Goal: Task Accomplishment & Management: Use online tool/utility

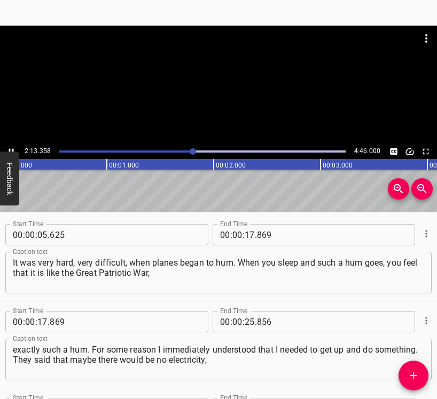
scroll to position [820, 0]
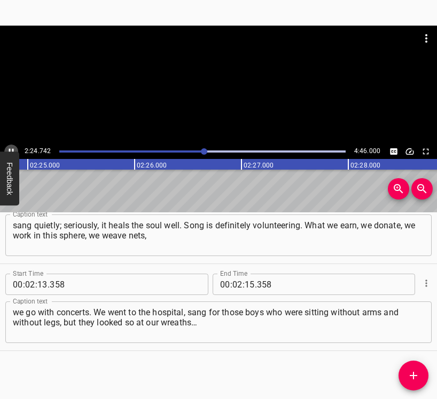
click at [13, 145] on button "Play/Pause" at bounding box center [11, 152] width 14 height 14
click at [247, 280] on input "number" at bounding box center [249, 284] width 10 height 21
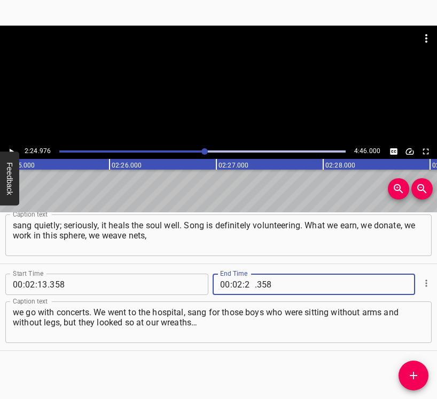
type input "24"
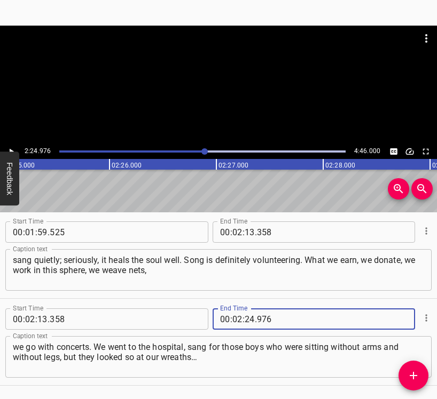
scroll to position [767, 0]
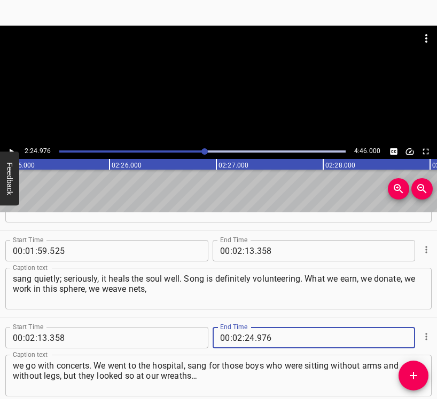
type input "976"
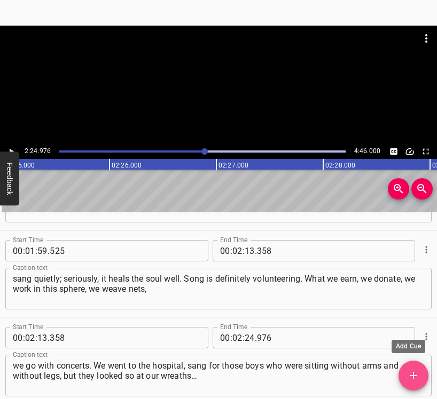
click at [417, 375] on icon "Add Cue" at bounding box center [412, 375] width 7 height 7
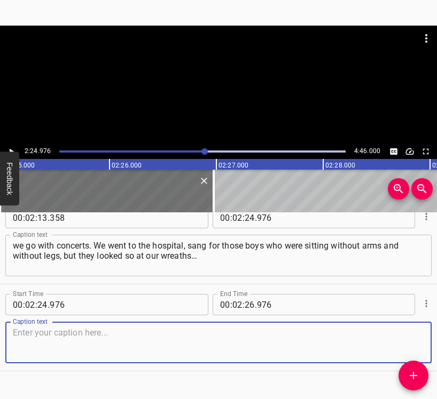
scroll to position [907, 0]
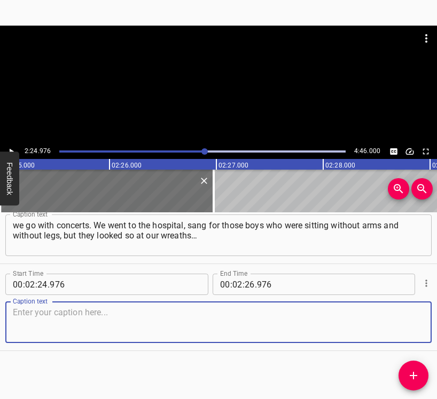
drag, startPoint x: 403, startPoint y: 326, endPoint x: 432, endPoint y: 314, distance: 31.6
click at [402, 326] on textarea at bounding box center [218, 322] width 411 height 30
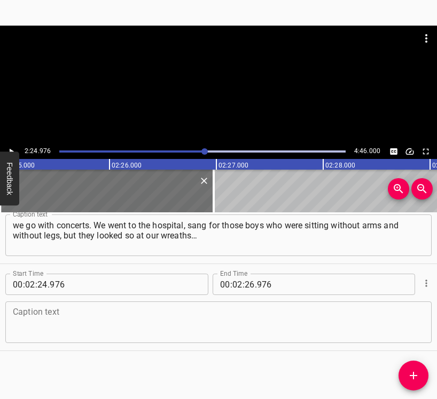
click at [106, 305] on div "Caption text" at bounding box center [218, 323] width 426 height 42
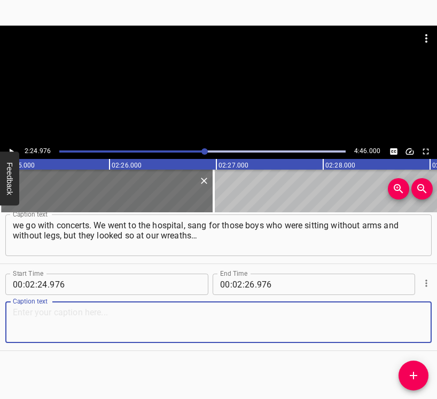
paste textarea "it was very heartfelt. Tears in the eyes, there is no way without this. Volunte…"
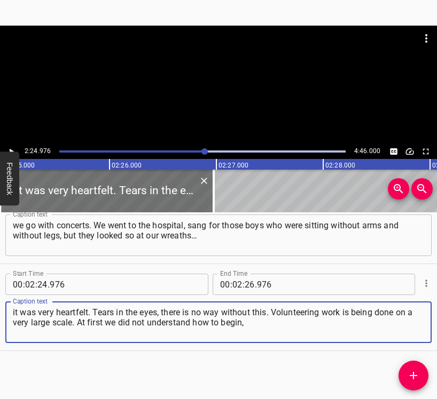
type textarea "it was very heartfelt. Tears in the eyes, there is no way without this. Volunte…"
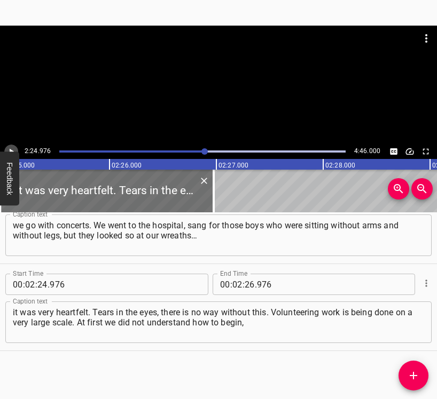
click at [13, 151] on icon "Play/Pause" at bounding box center [11, 152] width 10 height 10
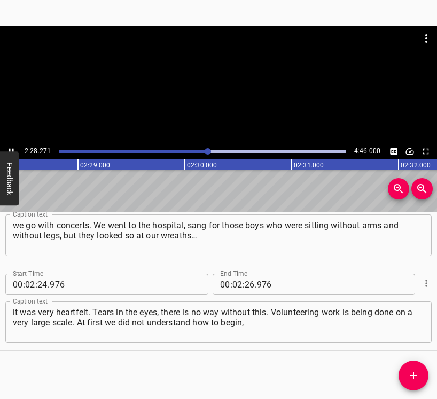
scroll to position [0, 15857]
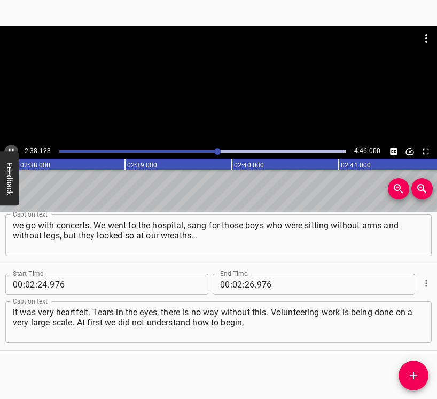
click at [9, 147] on icon "Play/Pause" at bounding box center [11, 152] width 10 height 10
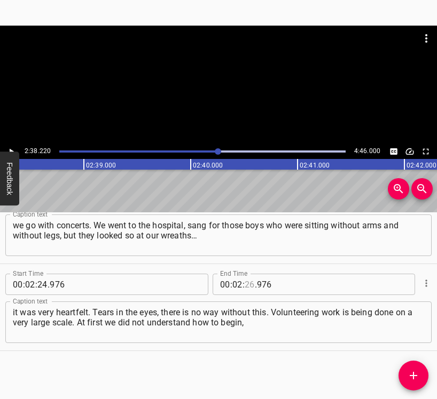
click at [247, 288] on input "number" at bounding box center [249, 284] width 10 height 21
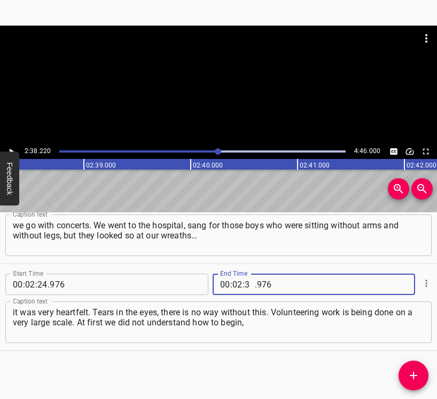
type input "38"
type input "220"
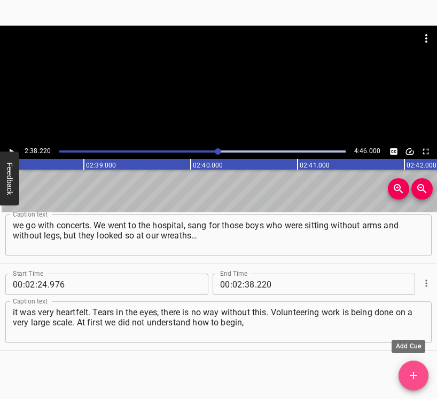
click at [420, 373] on span "Add Cue" at bounding box center [413, 375] width 30 height 13
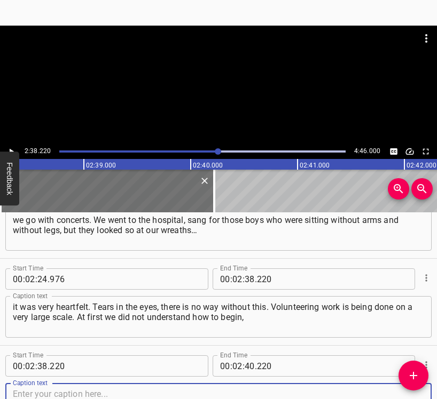
scroll to position [994, 0]
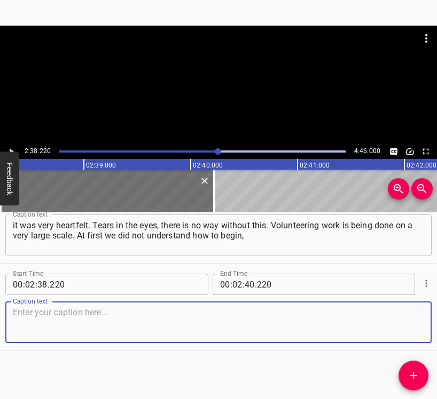
drag, startPoint x: 401, startPoint y: 326, endPoint x: 436, endPoint y: 322, distance: 35.4
click at [401, 326] on textarea at bounding box center [218, 322] width 411 height 30
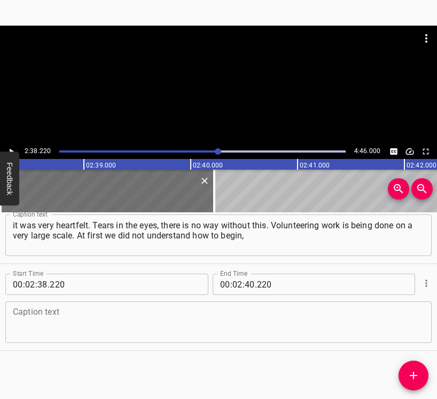
click at [202, 339] on div "Caption text" at bounding box center [218, 323] width 426 height 42
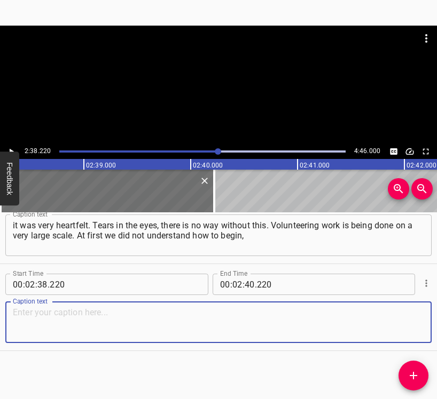
paste textarea "but then you see who and where works, and you join in. We are good, the [DEMOGR…"
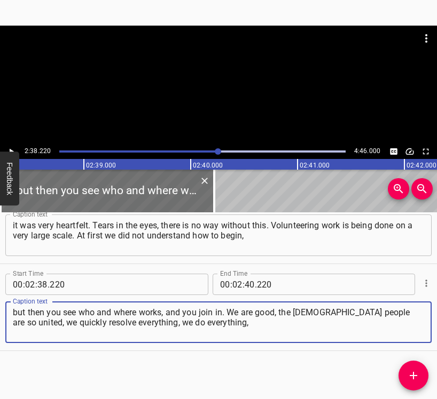
type textarea "but then you see who and where works, and you join in. We are good, the [DEMOGR…"
click at [15, 146] on button "Play/Pause" at bounding box center [11, 152] width 14 height 14
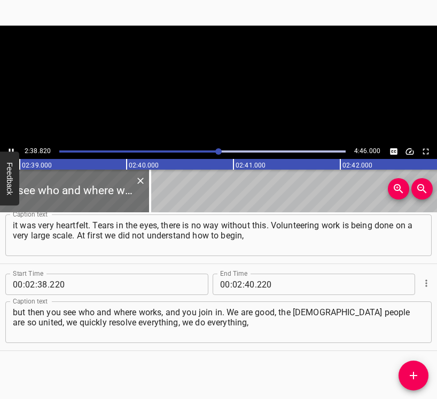
scroll to position [0, 16982]
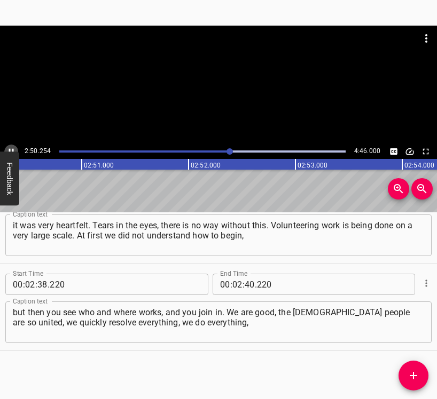
click at [11, 148] on icon "Play/Pause" at bounding box center [11, 152] width 10 height 10
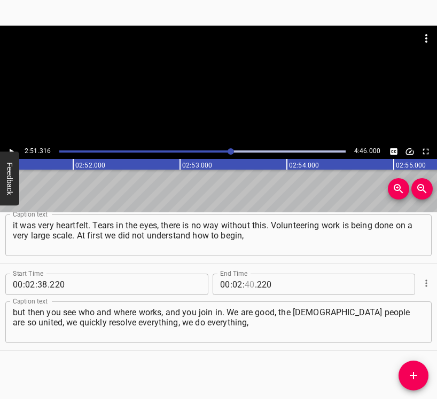
click at [245, 284] on input "number" at bounding box center [249, 284] width 10 height 21
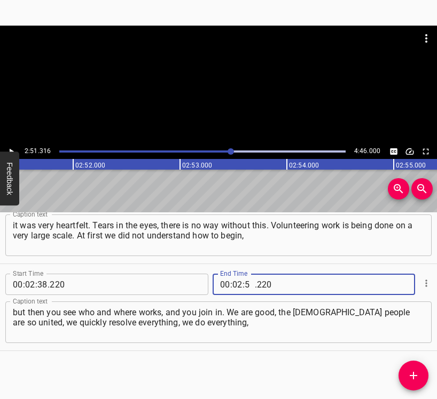
type input "51"
type input "316"
click at [412, 372] on icon "Add Cue" at bounding box center [413, 375] width 13 height 13
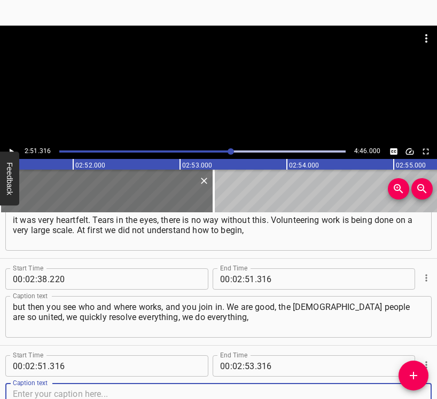
scroll to position [1081, 0]
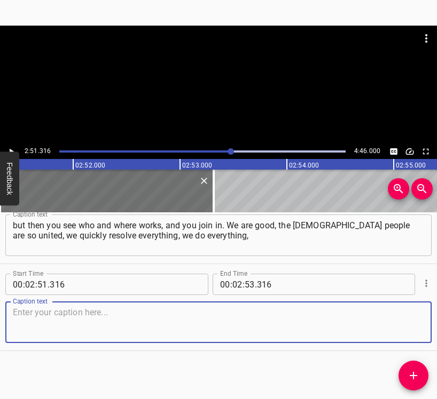
click at [404, 326] on textarea at bounding box center [218, 322] width 411 height 30
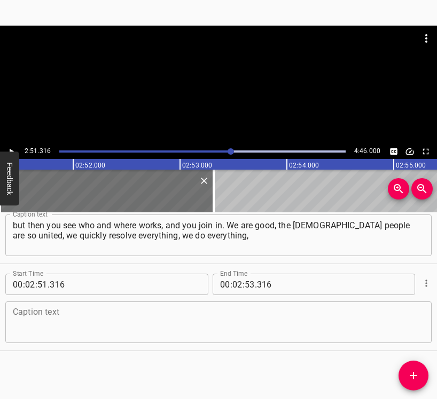
click at [53, 321] on textarea at bounding box center [218, 322] width 411 height 30
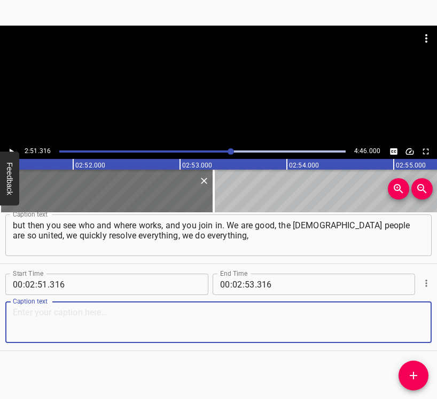
paste textarea "we help however we can. I was getting ready for work, went out at half past six…"
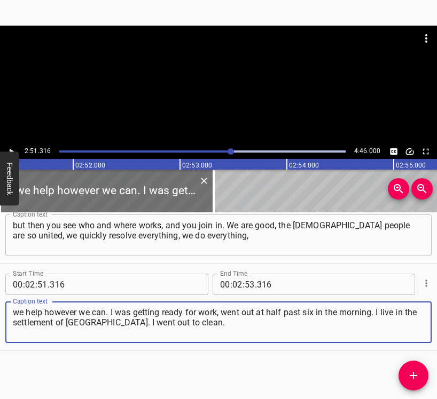
type textarea "we help however we can. I was getting ready for work, went out at half past six…"
click at [13, 146] on button "Play/Pause" at bounding box center [11, 152] width 14 height 14
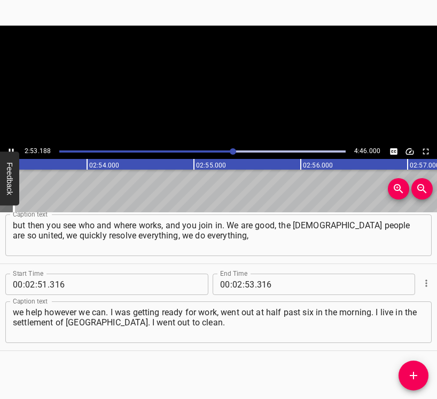
scroll to position [0, 18515]
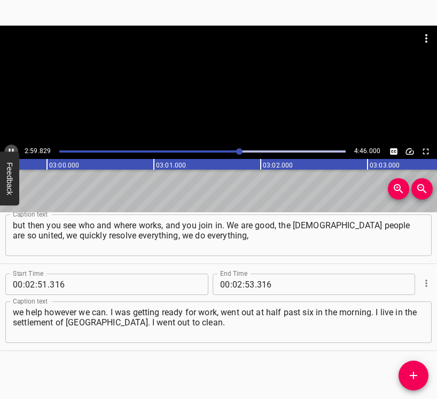
click at [12, 146] on button "Play/Pause" at bounding box center [11, 152] width 14 height 14
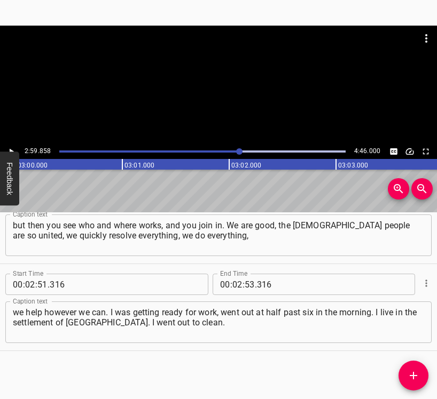
click at [15, 139] on div at bounding box center [218, 85] width 437 height 118
click at [11, 147] on icon "Play/Pause" at bounding box center [11, 152] width 10 height 10
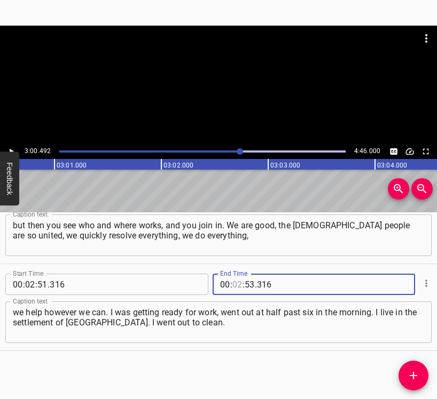
click at [235, 286] on input "number" at bounding box center [237, 284] width 10 height 21
type input "03"
type input "00"
type input "492"
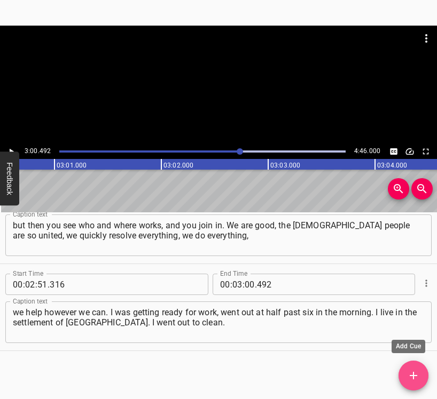
click at [413, 373] on icon "Add Cue" at bounding box center [412, 375] width 7 height 7
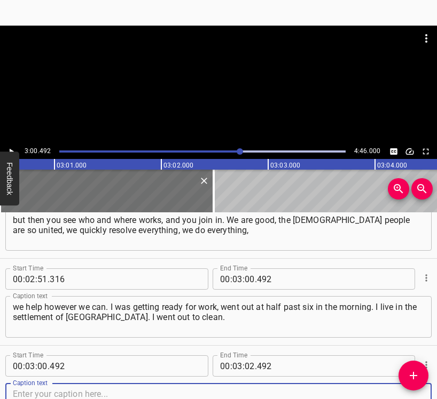
scroll to position [1168, 0]
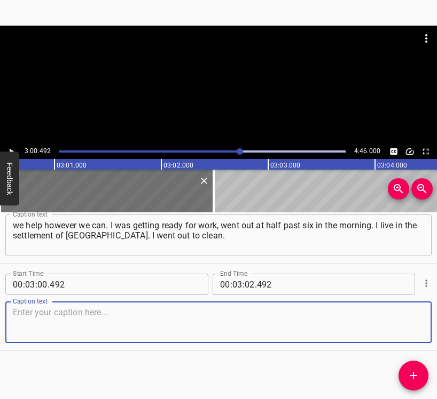
click at [408, 338] on div "Caption text" at bounding box center [218, 323] width 426 height 42
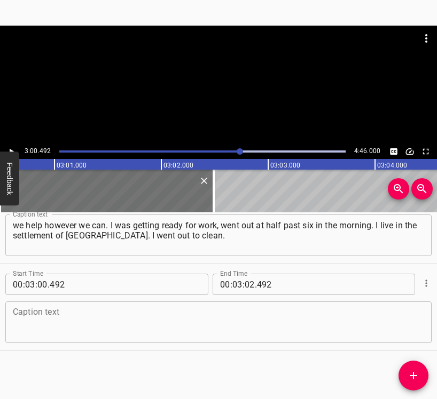
click at [38, 331] on textarea at bounding box center [218, 322] width 411 height 30
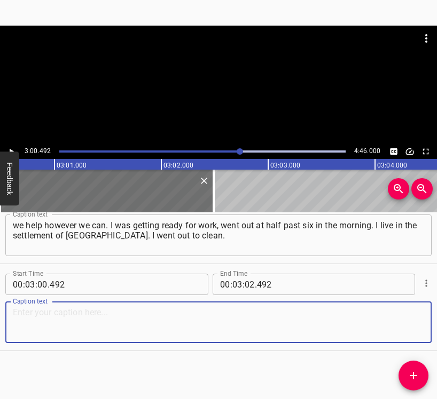
paste textarea "I clean the street, cars go, here a bottle, there garbage. I go out and see tha…"
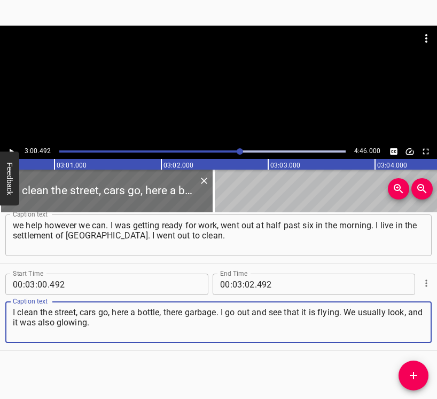
type textarea "I clean the street, cars go, here a bottle, there garbage. I go out and see tha…"
click at [13, 145] on button "Play/Pause" at bounding box center [11, 152] width 14 height 14
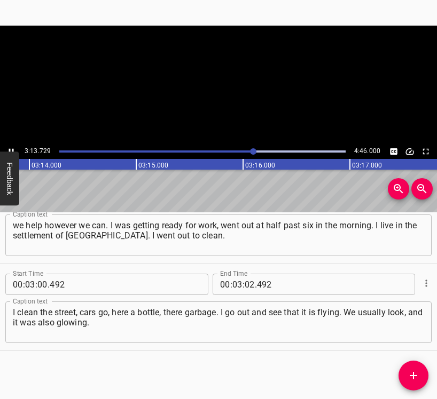
click at [12, 148] on icon "Play/Pause" at bounding box center [11, 152] width 10 height 10
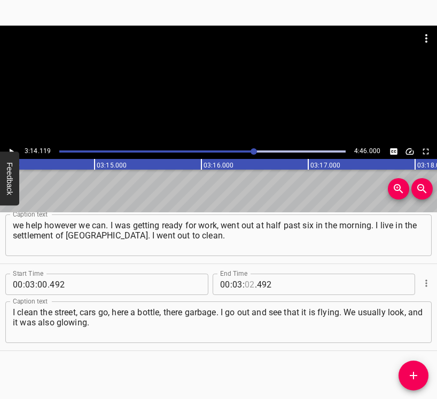
click at [245, 283] on input "number" at bounding box center [249, 284] width 10 height 21
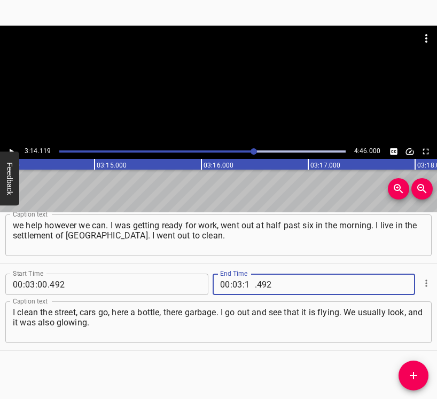
type input "14"
type input "119"
click at [403, 376] on span "Add Cue" at bounding box center [413, 375] width 30 height 13
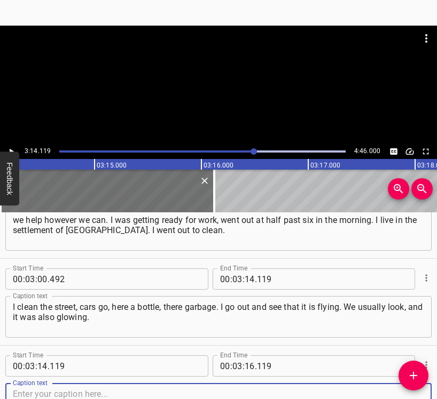
scroll to position [1255, 0]
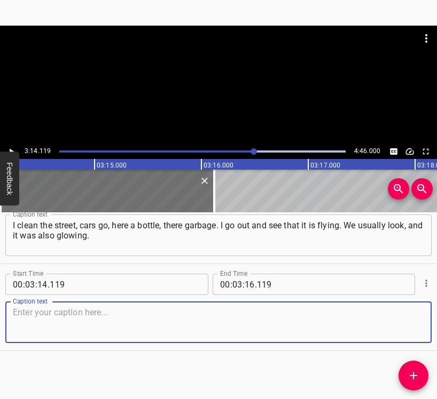
drag, startPoint x: 407, startPoint y: 324, endPoint x: 436, endPoint y: 318, distance: 28.9
click at [409, 323] on textarea at bounding box center [218, 322] width 411 height 30
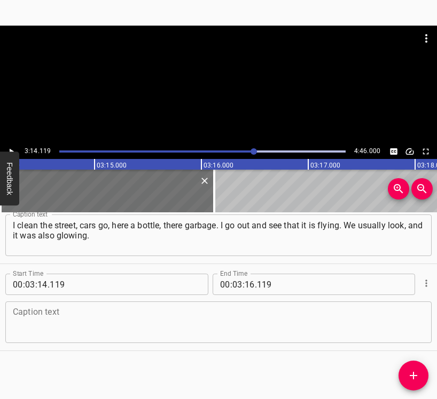
click at [145, 323] on textarea at bounding box center [218, 322] width 411 height 30
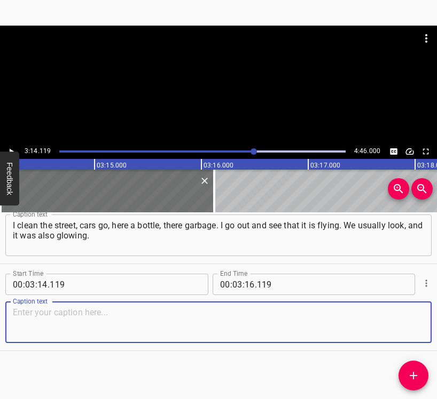
paste textarea "I see that in front of me, in front of my house it is falling – there was an ex…"
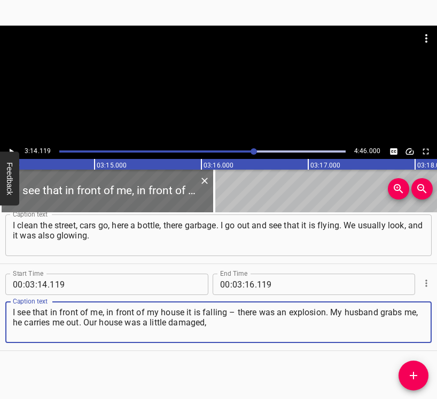
type textarea "I see that in front of me, in front of my house it is falling – there was an ex…"
click at [14, 147] on icon "Play/Pause" at bounding box center [11, 152] width 10 height 10
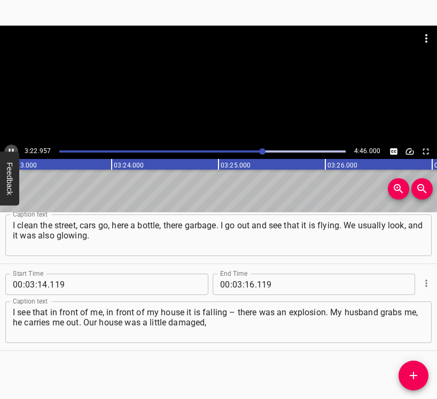
click at [14, 148] on icon "Play/Pause" at bounding box center [11, 152] width 10 height 10
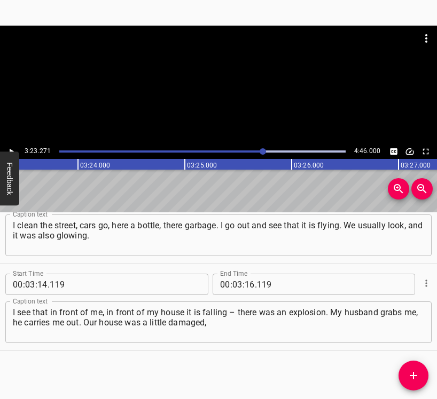
click at [10, 148] on icon "Play/Pause" at bounding box center [11, 152] width 10 height 10
click at [244, 283] on input "number" at bounding box center [249, 284] width 10 height 21
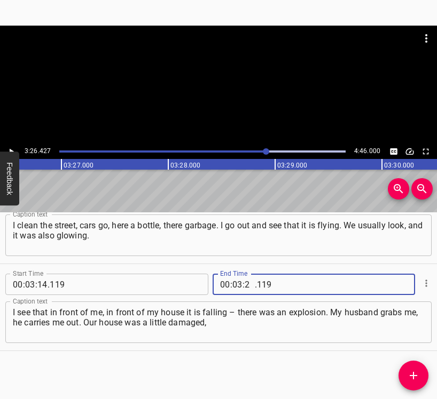
type input "26"
type input "427"
click at [418, 375] on icon "Add Cue" at bounding box center [413, 375] width 13 height 13
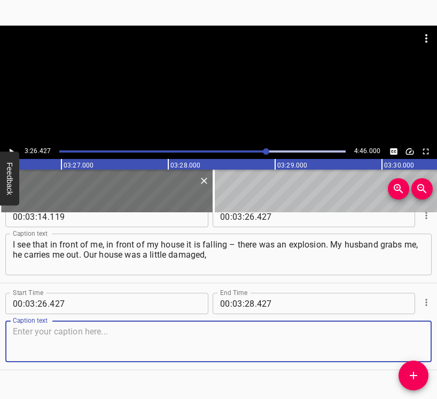
scroll to position [1342, 0]
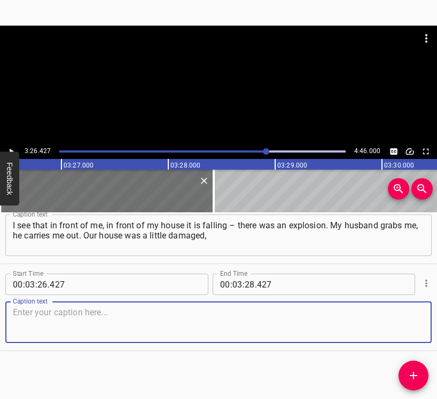
drag, startPoint x: 404, startPoint y: 331, endPoint x: 432, endPoint y: 321, distance: 30.1
click at [404, 330] on textarea at bounding box center [218, 322] width 411 height 30
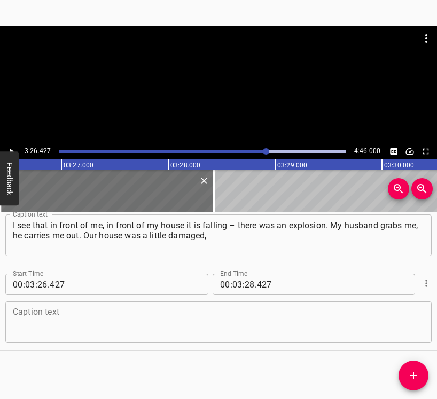
click at [201, 323] on textarea at bounding box center [218, 322] width 411 height 30
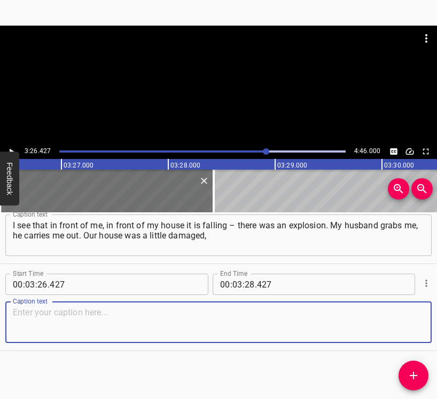
paste textarea "the glass flew a little. When you look at all this, what happened, it is very f…"
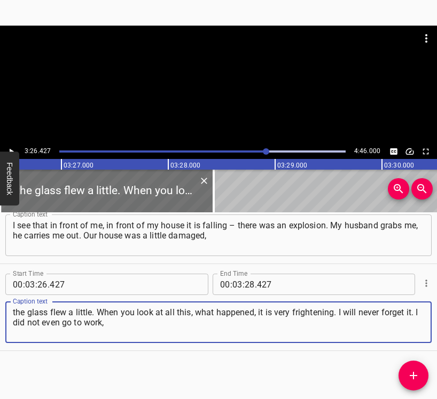
type textarea "the glass flew a little. When you look at all this, what happened, it is very f…"
click at [12, 145] on button "Play/Pause" at bounding box center [11, 152] width 14 height 14
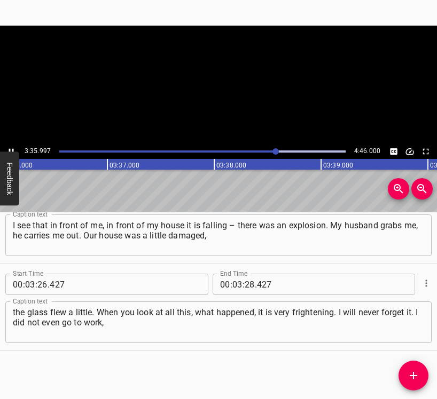
click at [11, 147] on icon "Play/Pause" at bounding box center [11, 152] width 10 height 10
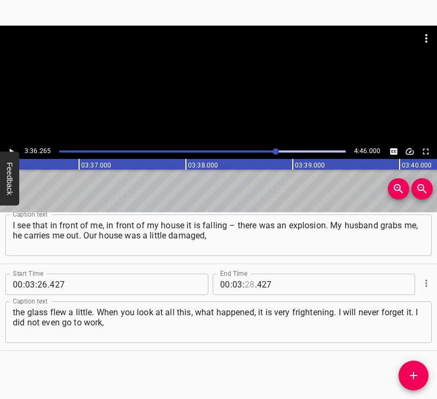
click at [245, 283] on input "number" at bounding box center [249, 284] width 10 height 21
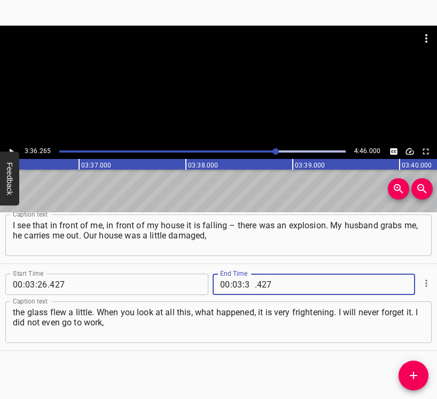
type input "36"
type input "265"
click at [420, 367] on button "Add Cue" at bounding box center [413, 376] width 30 height 30
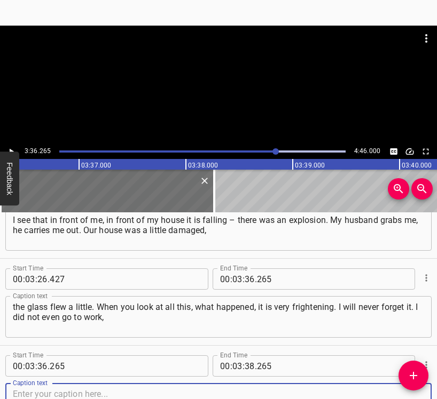
scroll to position [1429, 0]
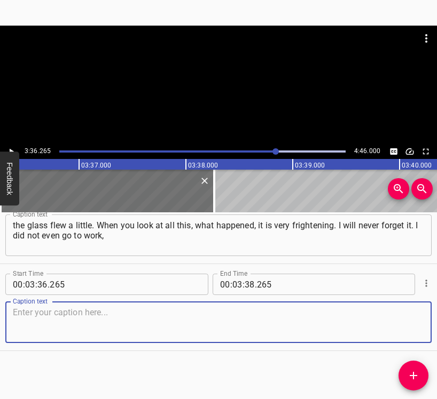
click at [394, 314] on textarea at bounding box center [218, 322] width 411 height 30
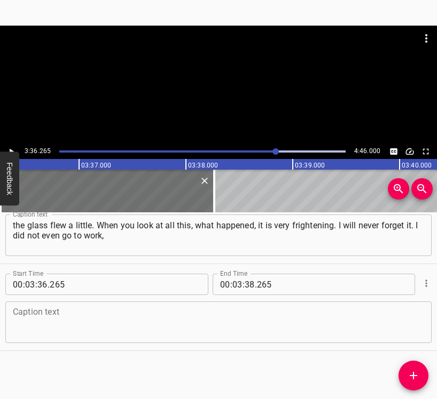
click at [60, 314] on textarea at bounding box center [218, 322] width 411 height 30
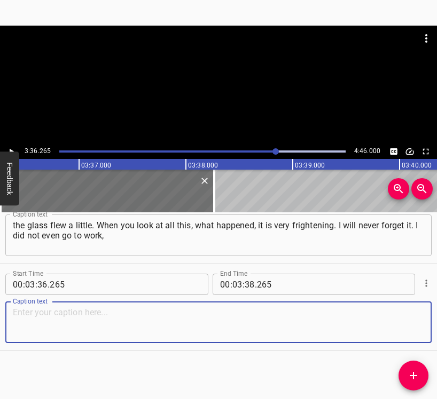
paste textarea "because there was very strong trembling. I see that there is a commotion. All t…"
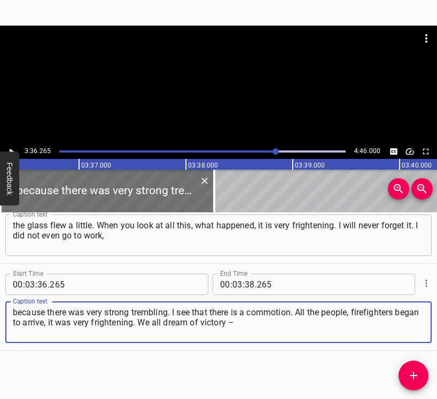
type textarea "because there was very strong trembling. I see that there is a commotion. All t…"
click at [12, 147] on icon "Play/Pause" at bounding box center [11, 152] width 10 height 10
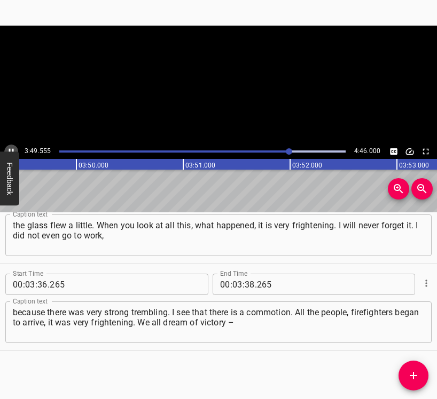
click at [12, 147] on icon "Play/Pause" at bounding box center [11, 152] width 10 height 10
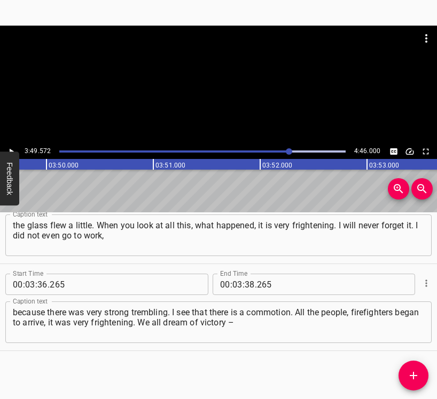
scroll to position [0, 24507]
click at [246, 274] on input "number" at bounding box center [249, 284] width 10 height 21
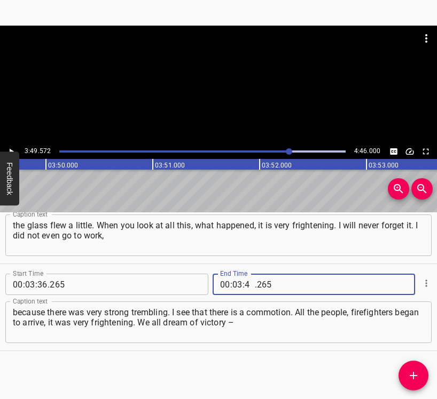
type input "49"
type input "572"
click at [412, 366] on button "Add Cue" at bounding box center [413, 376] width 30 height 30
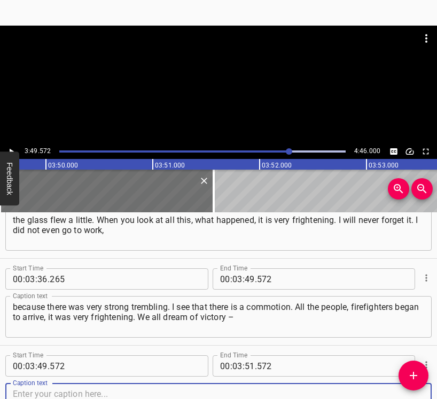
scroll to position [1516, 0]
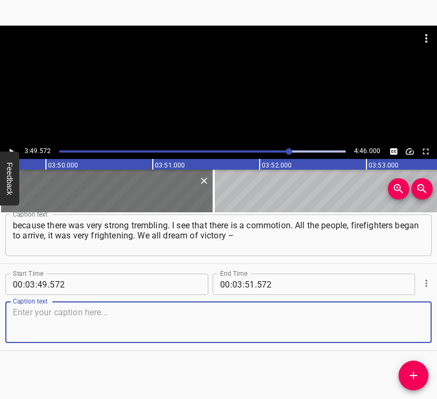
drag, startPoint x: 404, startPoint y: 335, endPoint x: 434, endPoint y: 327, distance: 32.0
click at [405, 334] on textarea at bounding box center [218, 322] width 411 height 30
click at [128, 319] on textarea at bounding box center [218, 322] width 411 height 30
paste textarea "that is definite. I have always said that it is very difficult not to go crazy.…"
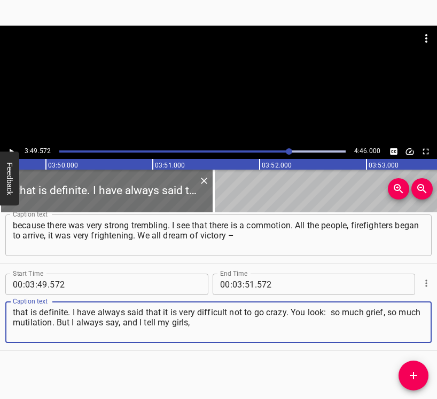
type textarea "that is definite. I have always said that it is very difficult not to go crazy.…"
click at [12, 148] on icon "Play/Pause" at bounding box center [11, 152] width 10 height 10
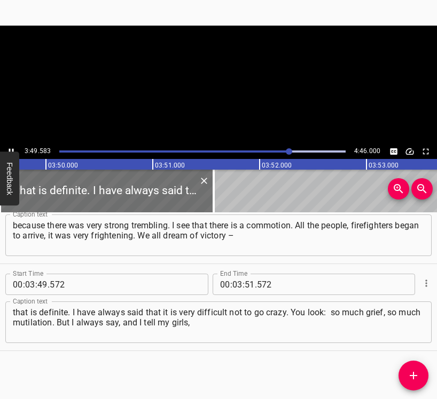
scroll to position [0, 24508]
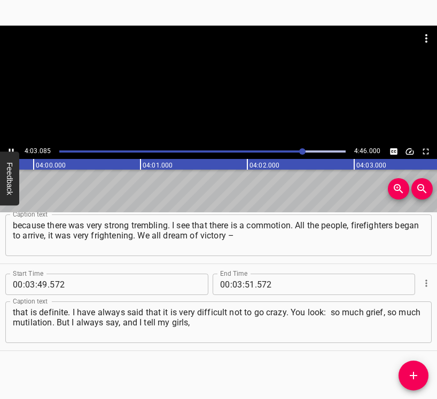
click at [9, 147] on icon "Play/Pause" at bounding box center [11, 152] width 10 height 10
click at [232, 283] on input "number" at bounding box center [237, 284] width 10 height 21
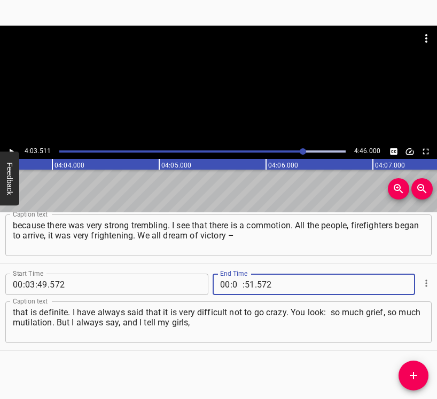
type input "04"
type input "03"
type input "511"
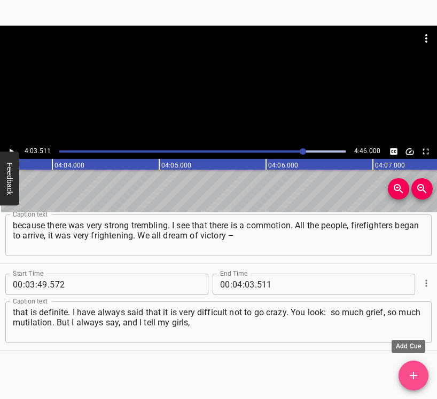
click at [413, 371] on icon "Add Cue" at bounding box center [413, 375] width 13 height 13
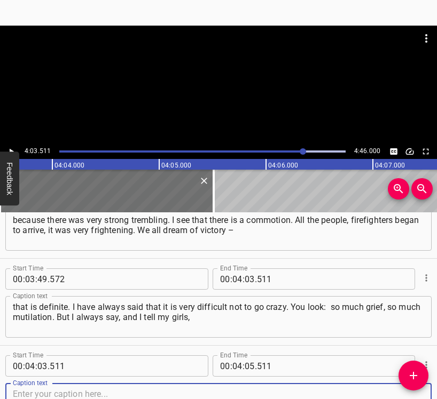
scroll to position [1603, 0]
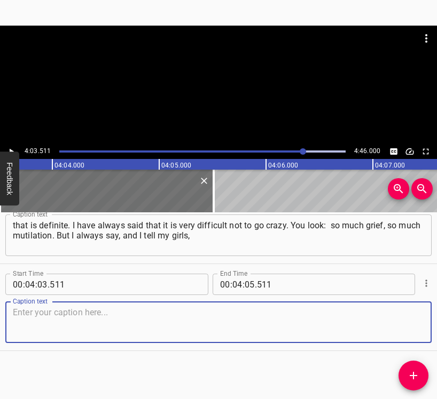
click at [404, 327] on textarea at bounding box center [218, 322] width 411 height 30
click at [38, 330] on textarea at bounding box center [218, 322] width 411 height 30
paste textarea "that we are culture, we are [DEMOGRAPHIC_DATA] women, we are such a nation that…"
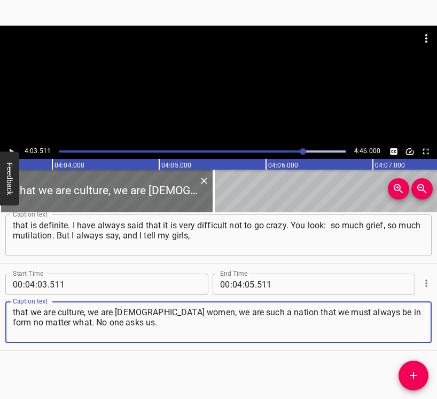
type textarea "that we are culture, we are [DEMOGRAPHIC_DATA] women, we are such a nation that…"
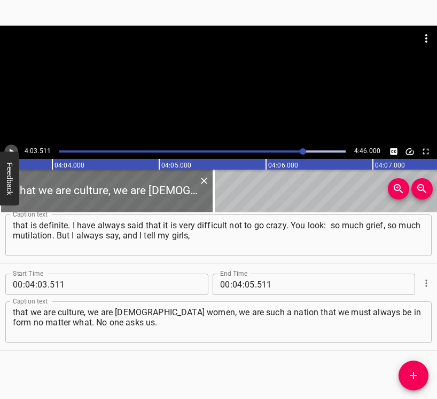
click at [13, 148] on icon "Play/Pause" at bounding box center [11, 152] width 10 height 10
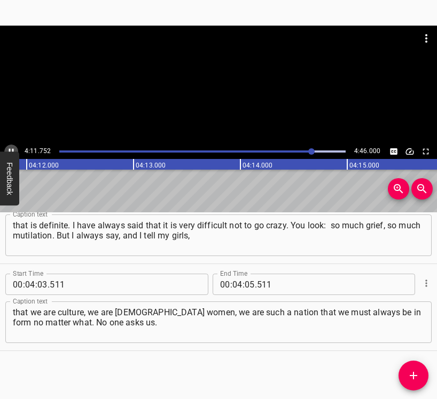
click at [12, 148] on icon "Play/Pause" at bounding box center [11, 152] width 10 height 10
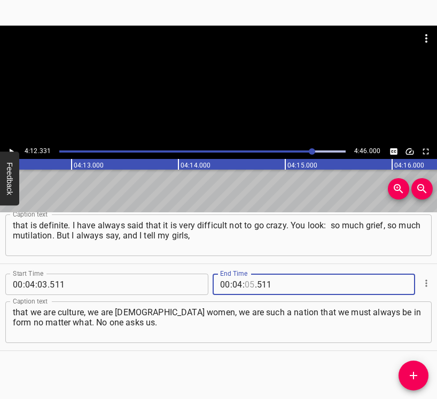
click at [244, 280] on input "number" at bounding box center [249, 284] width 10 height 21
type input "12"
type input "2"
type input "511"
type input "12"
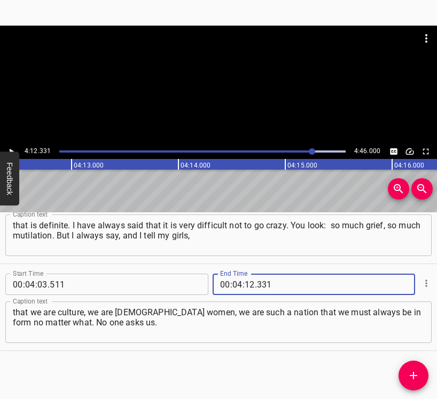
type input "331"
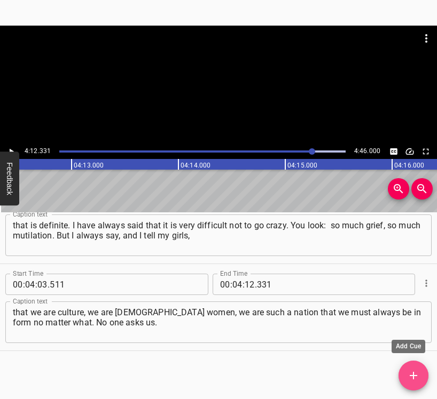
click at [407, 373] on icon "Add Cue" at bounding box center [413, 375] width 13 height 13
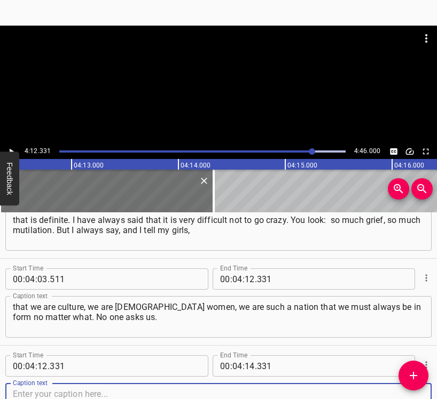
scroll to position [1690, 0]
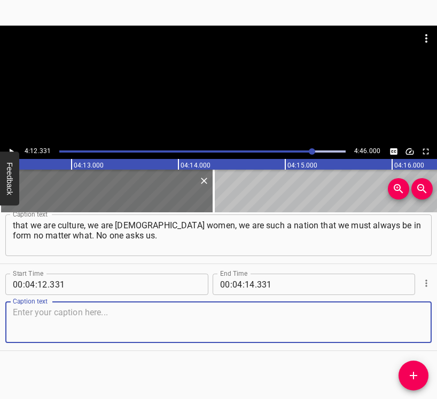
drag, startPoint x: 406, startPoint y: 323, endPoint x: 435, endPoint y: 319, distance: 29.1
click at [407, 322] on textarea at bounding box center [218, 322] width 411 height 30
click at [33, 326] on textarea at bounding box center [218, 322] width 411 height 30
paste textarea "Whom will we meet with bread in such a state? It is very difficult, when you lo…"
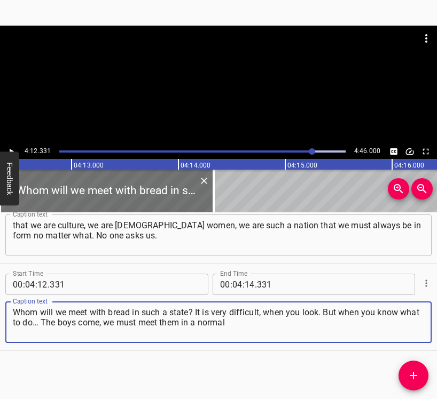
type textarea "Whom will we meet with bread in such a state? It is very difficult, when you lo…"
click at [12, 150] on icon "Play/Pause" at bounding box center [11, 152] width 10 height 10
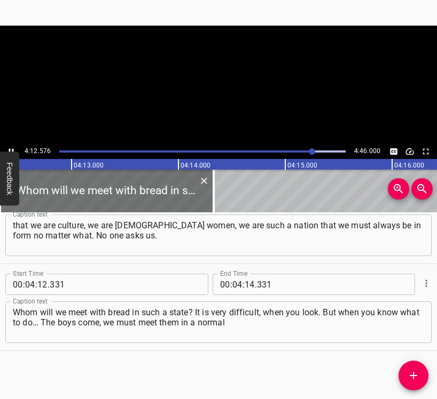
scroll to position [0, 26963]
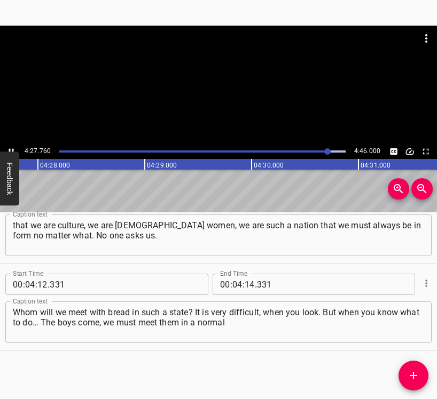
click at [7, 146] on button "Play/Pause" at bounding box center [11, 152] width 14 height 14
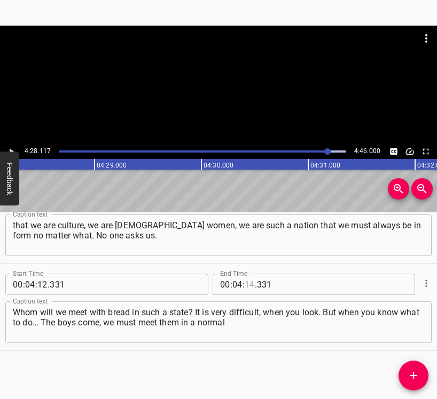
click at [248, 281] on input "number" at bounding box center [249, 284] width 10 height 21
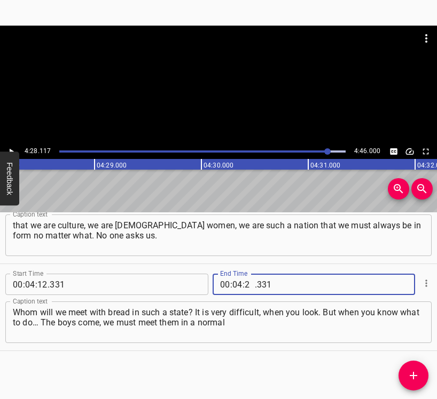
type input "28"
type input "117"
click at [410, 373] on icon "Add Cue" at bounding box center [413, 375] width 13 height 13
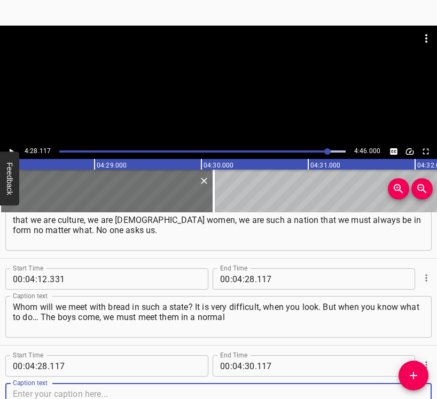
scroll to position [1777, 0]
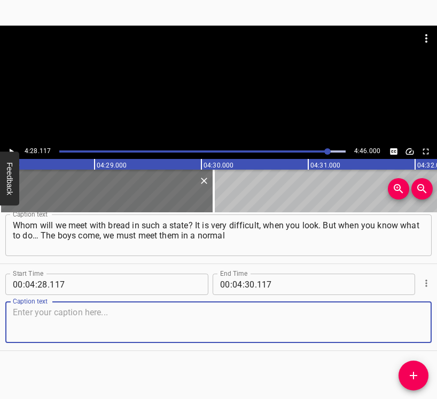
click at [404, 319] on textarea at bounding box center [218, 322] width 411 height 30
click at [194, 328] on textarea at bounding box center [218, 322] width 411 height 30
paste textarea "state of mind – this is what we want. Of course, we want everyone to live until…"
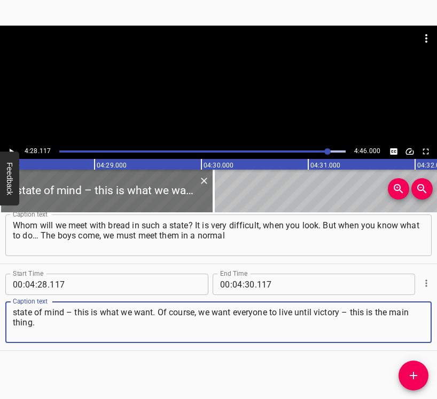
type textarea "state of mind – this is what we want. Of course, we want everyone to live until…"
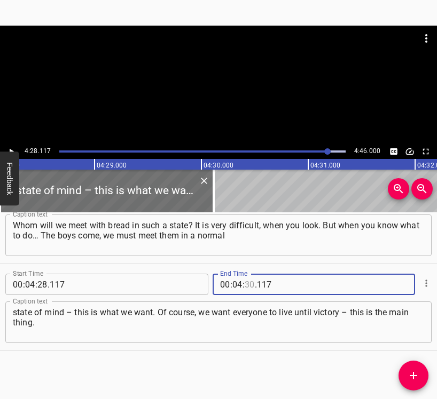
click at [247, 285] on input "number" at bounding box center [249, 284] width 10 height 21
type input "36"
type input "000"
click at [12, 147] on icon "Play/Pause" at bounding box center [11, 152] width 10 height 10
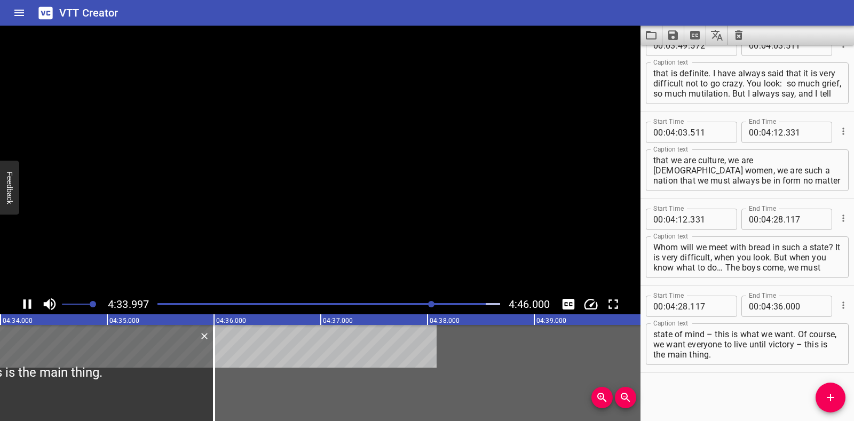
scroll to position [1588, 0]
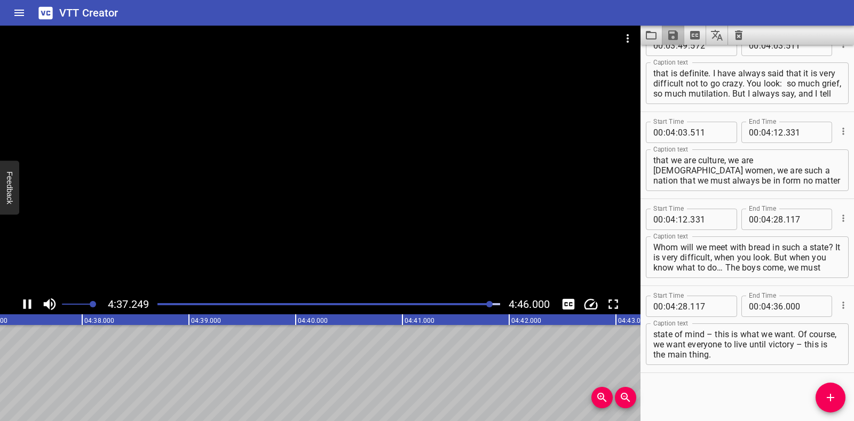
click at [436, 34] on icon "Save captions to file" at bounding box center [673, 35] width 10 height 10
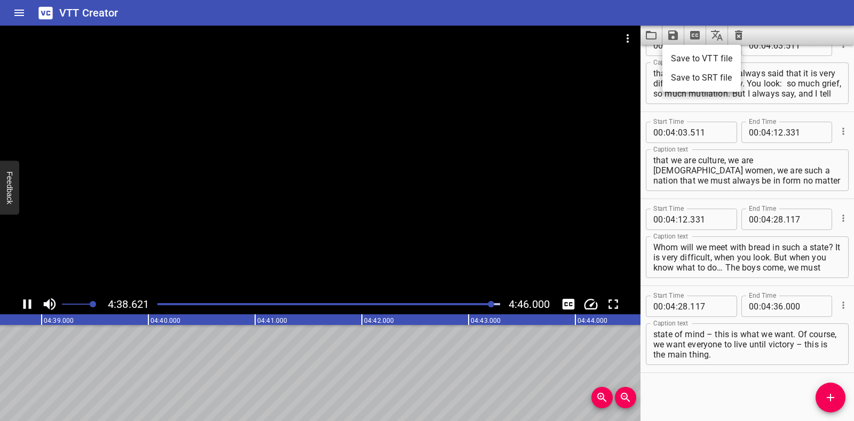
click at [436, 55] on li "Save to VTT file" at bounding box center [701, 58] width 78 height 19
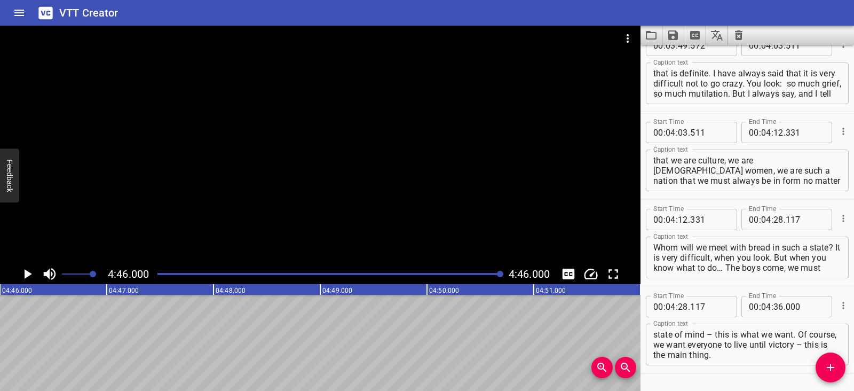
scroll to position [1618, 0]
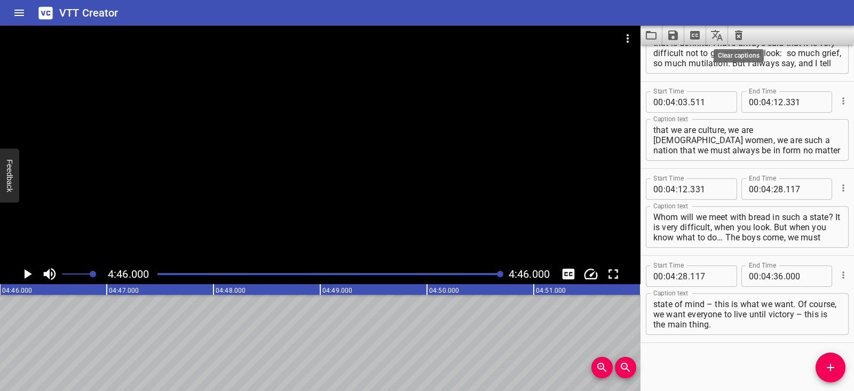
click at [436, 35] on icon "Clear captions" at bounding box center [738, 35] width 13 height 13
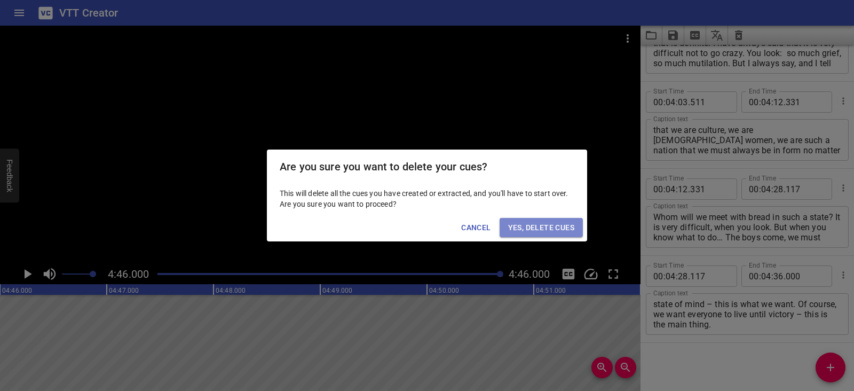
click at [436, 230] on span "Yes, Delete Cues" at bounding box center [541, 227] width 66 height 13
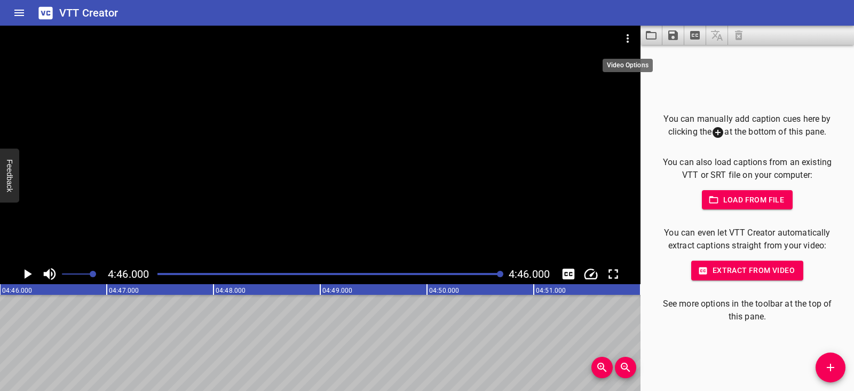
click at [436, 38] on icon "Video Options" at bounding box center [628, 38] width 2 height 9
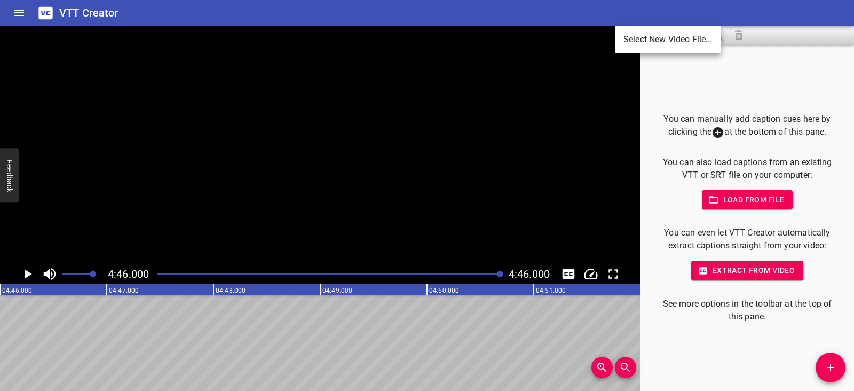
click at [436, 38] on li "Select New Video File..." at bounding box center [668, 39] width 106 height 19
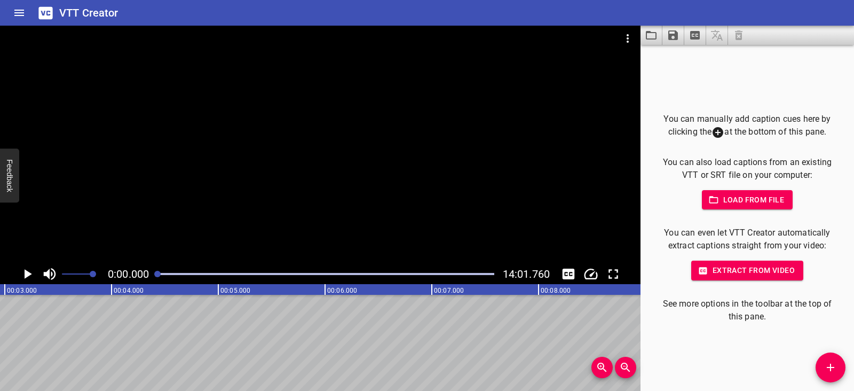
scroll to position [0, 0]
click at [28, 276] on icon "Play/Pause" at bounding box center [27, 274] width 16 height 16
